Goal: Entertainment & Leisure: Consume media (video, audio)

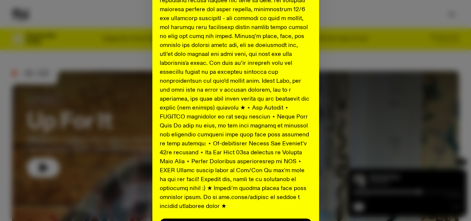
scroll to position [430, 0]
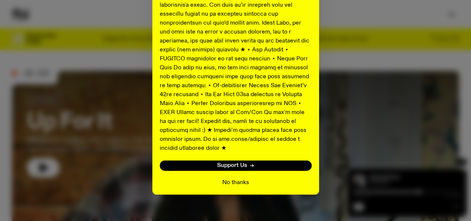
click at [229, 178] on button "No thanks" at bounding box center [235, 182] width 27 height 9
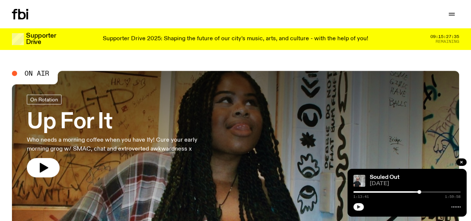
click at [362, 206] on button "button" at bounding box center [358, 206] width 10 height 7
click at [388, 175] on link "Souled Out" at bounding box center [385, 177] width 30 height 6
click at [359, 203] on button "button" at bounding box center [358, 206] width 10 height 7
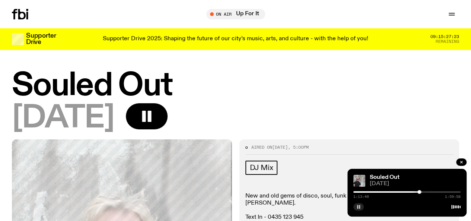
click at [357, 206] on rect "button" at bounding box center [357, 207] width 1 height 4
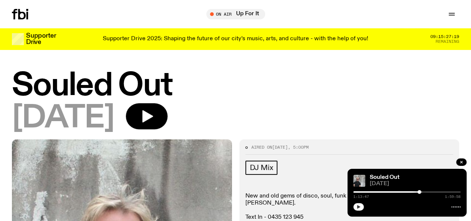
click at [10, 16] on div "Schedule Explore Read Volunteer Newsletter On Air Up For It Tune in live On Air…" at bounding box center [235, 14] width 471 height 28
click at [19, 16] on icon at bounding box center [20, 14] width 16 height 10
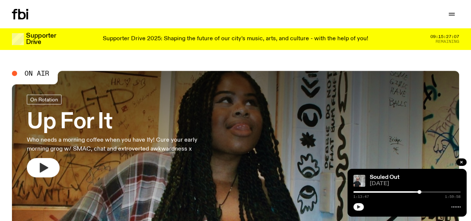
click at [44, 161] on button "button" at bounding box center [43, 167] width 33 height 19
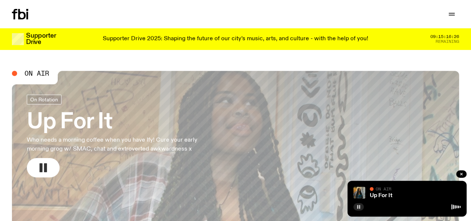
click at [356, 205] on icon "button" at bounding box center [358, 206] width 4 height 4
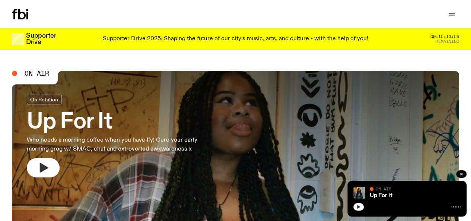
click at [359, 207] on icon "button" at bounding box center [358, 207] width 3 height 4
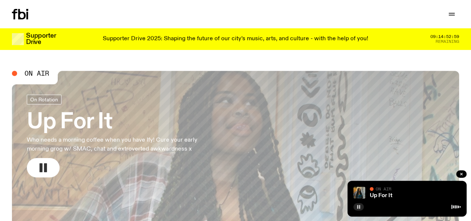
click at [352, 204] on div "Up For It On Air On Air" at bounding box center [406, 198] width 119 height 36
click at [356, 204] on button "button" at bounding box center [358, 206] width 10 height 7
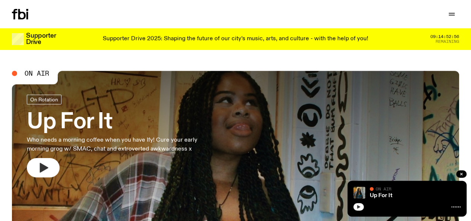
click at [357, 203] on button "button" at bounding box center [358, 206] width 10 height 7
